Goal: Transaction & Acquisition: Purchase product/service

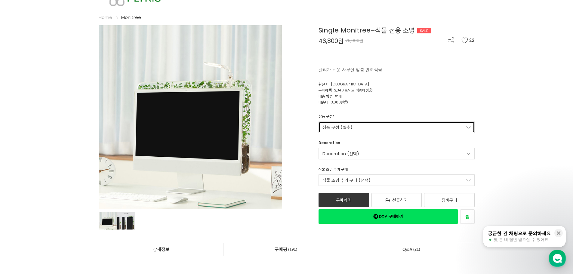
click at [466, 124] on link "상품 구성 (필수)" at bounding box center [396, 126] width 156 height 11
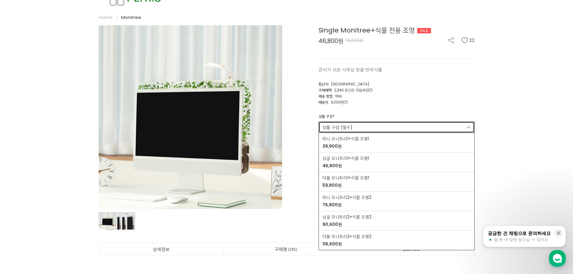
click at [471, 126] on link "상품 구성 (필수)" at bounding box center [396, 126] width 156 height 11
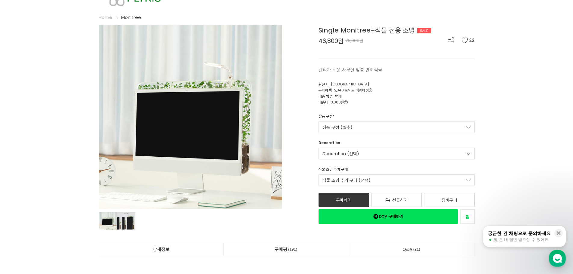
click at [459, 145] on div "Decoration Decoration (선택) 토끼 피규어 2,500원 동물 스티커 2,000원 이파리 스티커 1,500원" at bounding box center [396, 149] width 165 height 19
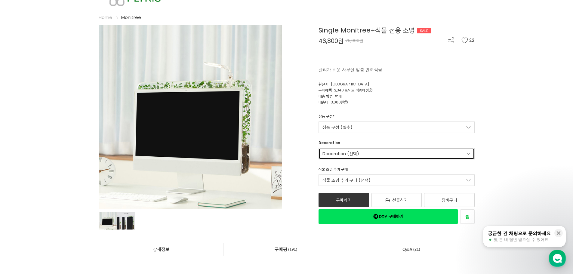
click at [459, 148] on link "Decoration (선택)" at bounding box center [396, 153] width 156 height 11
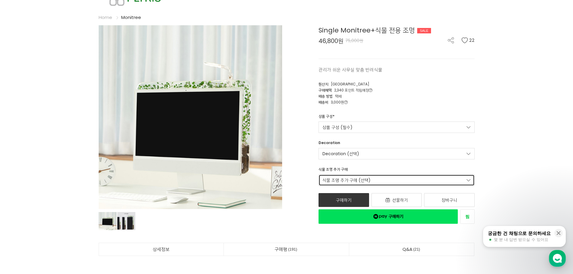
click at [455, 175] on link "식물 조명 추가 구매 (선택)" at bounding box center [396, 179] width 156 height 11
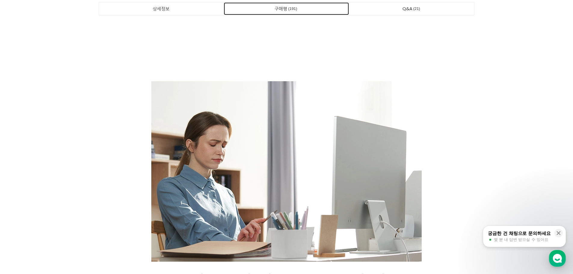
drag, startPoint x: 282, startPoint y: 10, endPoint x: 285, endPoint y: 13, distance: 4.7
click at [282, 10] on link "구매평 191" at bounding box center [286, 8] width 125 height 13
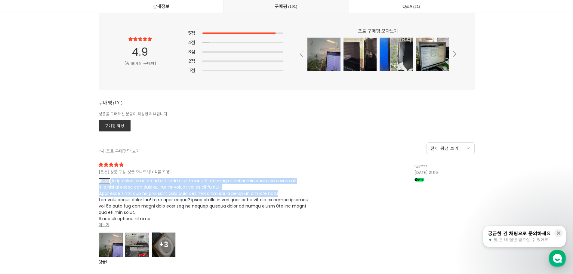
drag, startPoint x: 224, startPoint y: 167, endPoint x: 251, endPoint y: 207, distance: 47.6
click at [251, 207] on div "[옵션] 상품 구성: 싱글 모니트리1+식물 조명1 BEST 더보기" at bounding box center [257, 213] width 316 height 103
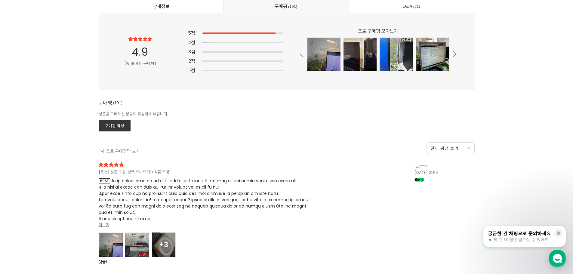
click at [319, 221] on div "[옵션] 상품 구성: 싱글 모니트리1+식물 조명1 BEST 더보기" at bounding box center [257, 213] width 316 height 103
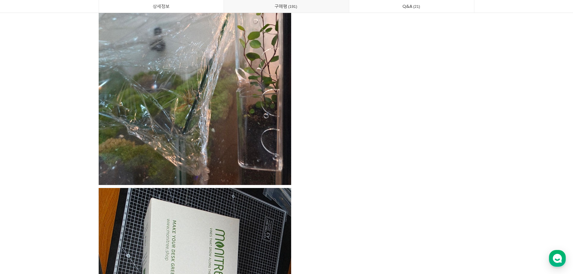
scroll to position [16596, 0]
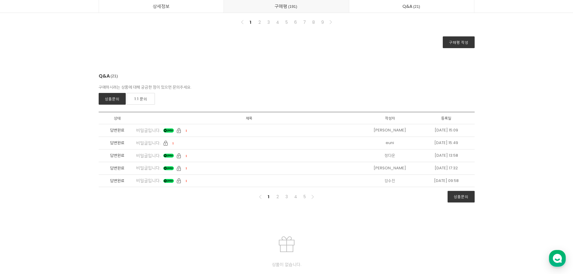
scroll to position [16717, 0]
